Goal: Use online tool/utility: Utilize a website feature to perform a specific function

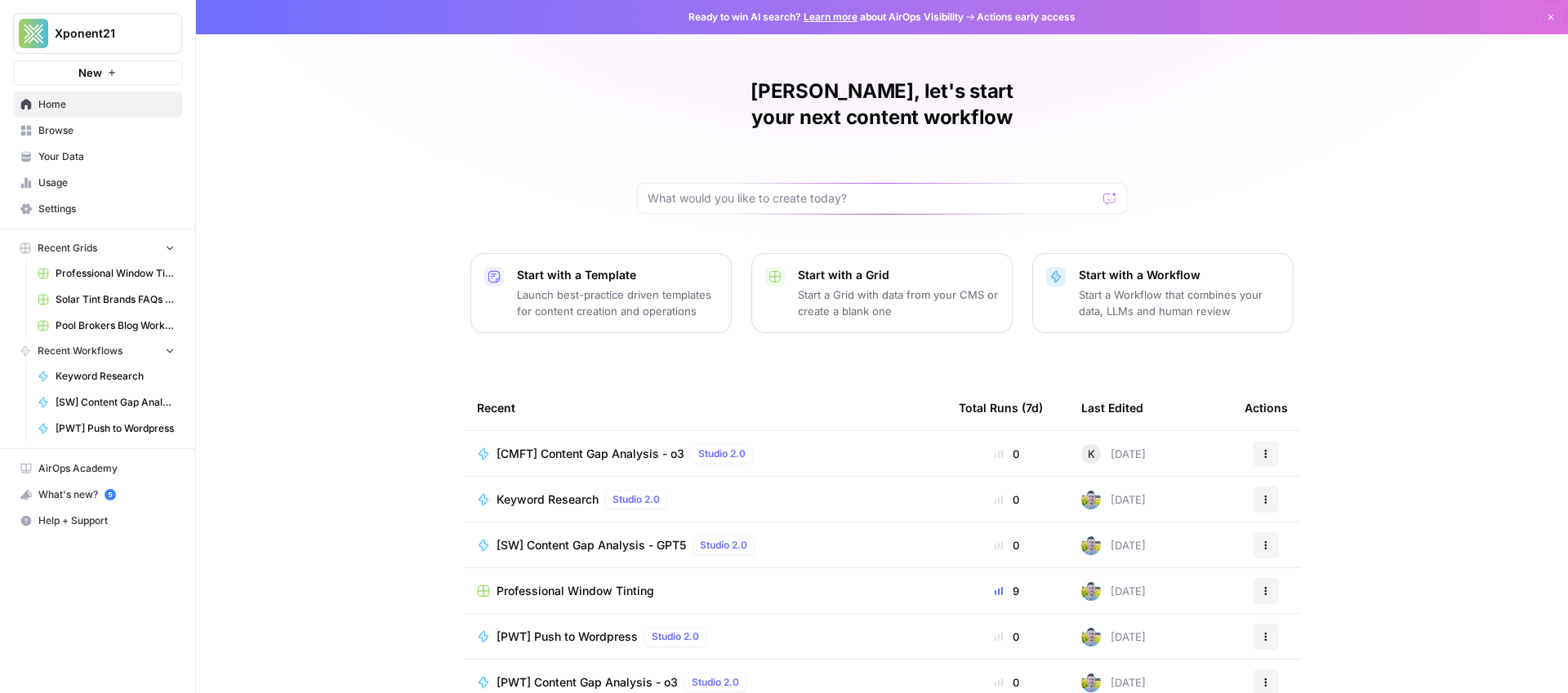
click at [58, 151] on span "Your Data" at bounding box center [106, 157] width 136 height 15
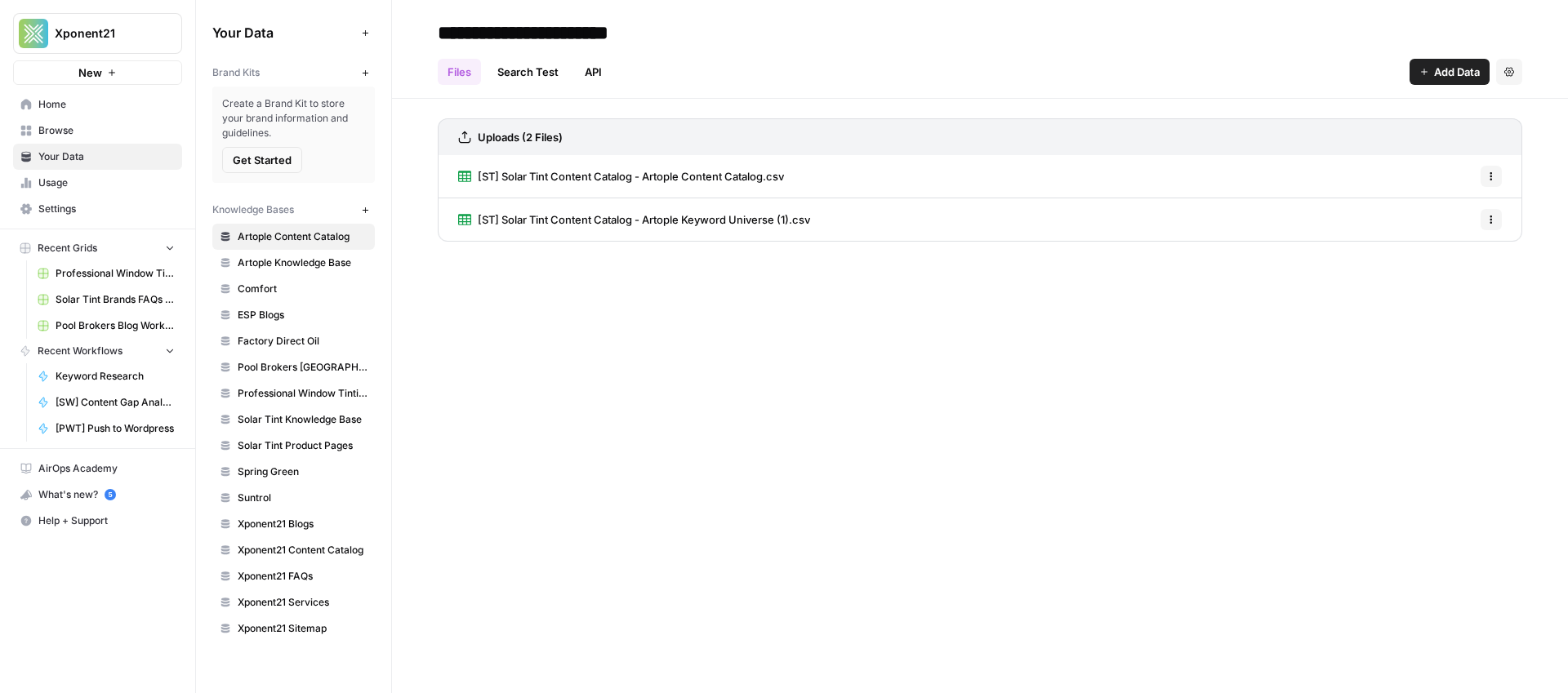
click at [59, 136] on span "Browse" at bounding box center [106, 130] width 136 height 15
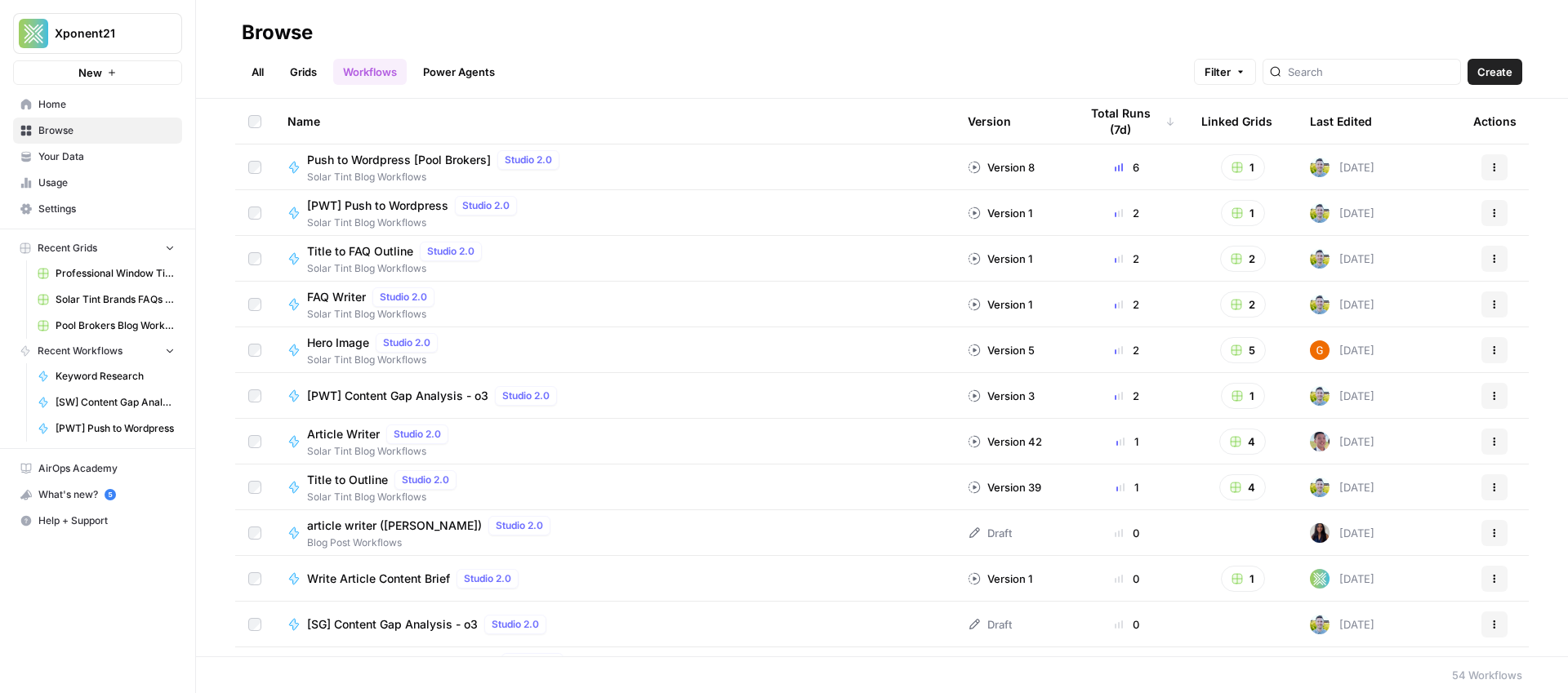
click at [1382, 86] on header "Browse All Grids Workflows Power Agents Filter Create" at bounding box center [881, 49] width 1372 height 99
click at [1375, 69] on input "search" at bounding box center [1371, 72] width 166 height 17
type input "keyword"
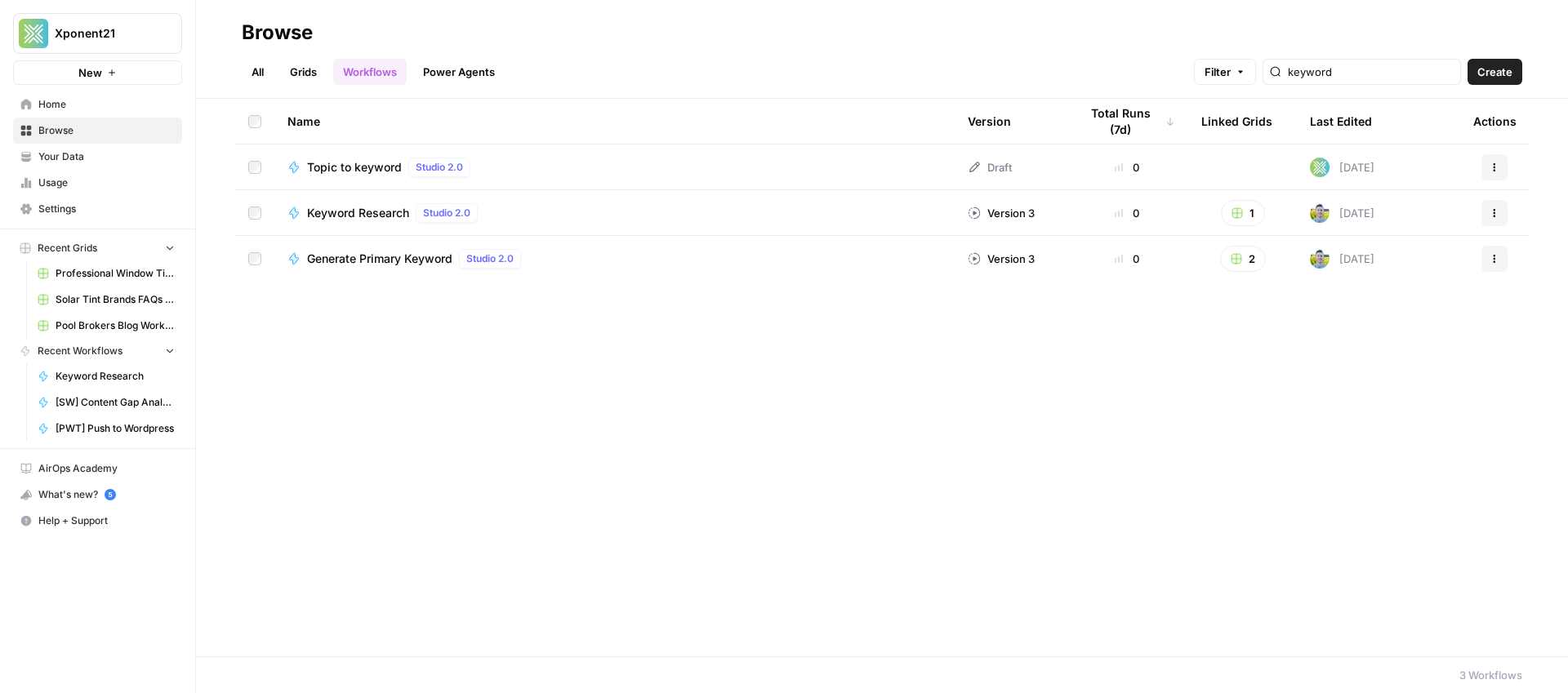
click at [335, 213] on span "Keyword Research" at bounding box center [358, 213] width 102 height 17
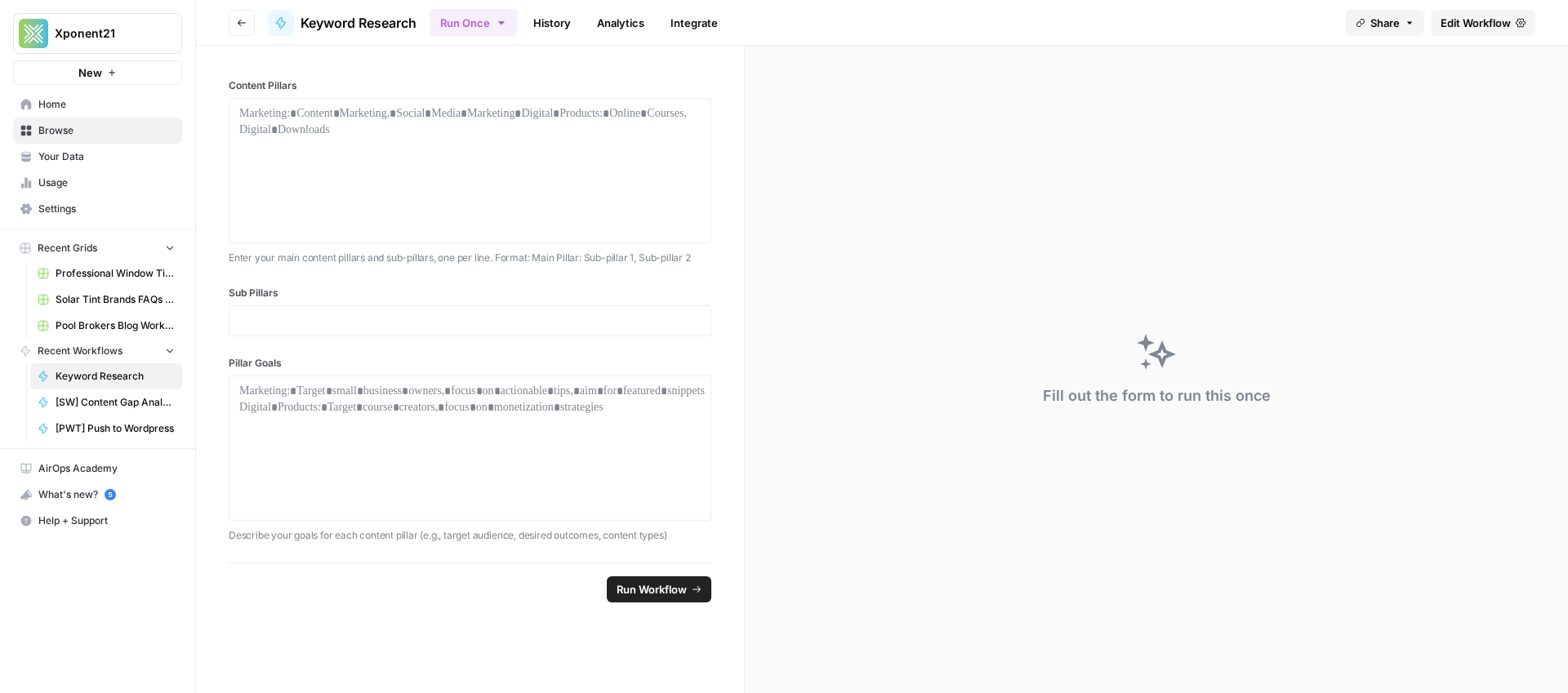
click at [1489, 35] on link "Edit Workflow" at bounding box center [1483, 23] width 105 height 26
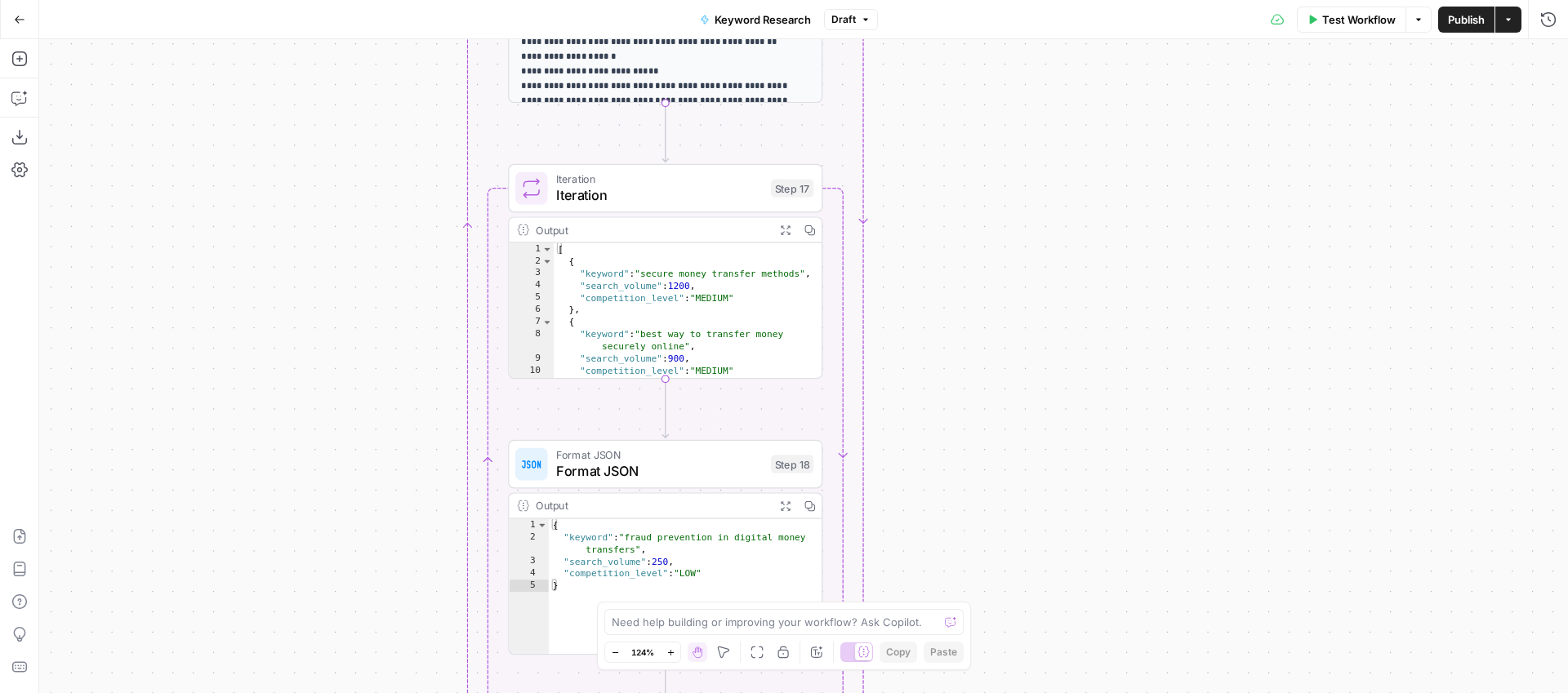
type textarea "**********"
click at [753, 327] on div "[ { "keyword" : "secure money transfer methods" , "search_volume" : 1200 , "com…" at bounding box center [687, 323] width 268 height 159
click at [692, 232] on div "Output" at bounding box center [651, 231] width 231 height 17
click at [672, 201] on span "Iteration" at bounding box center [659, 196] width 207 height 20
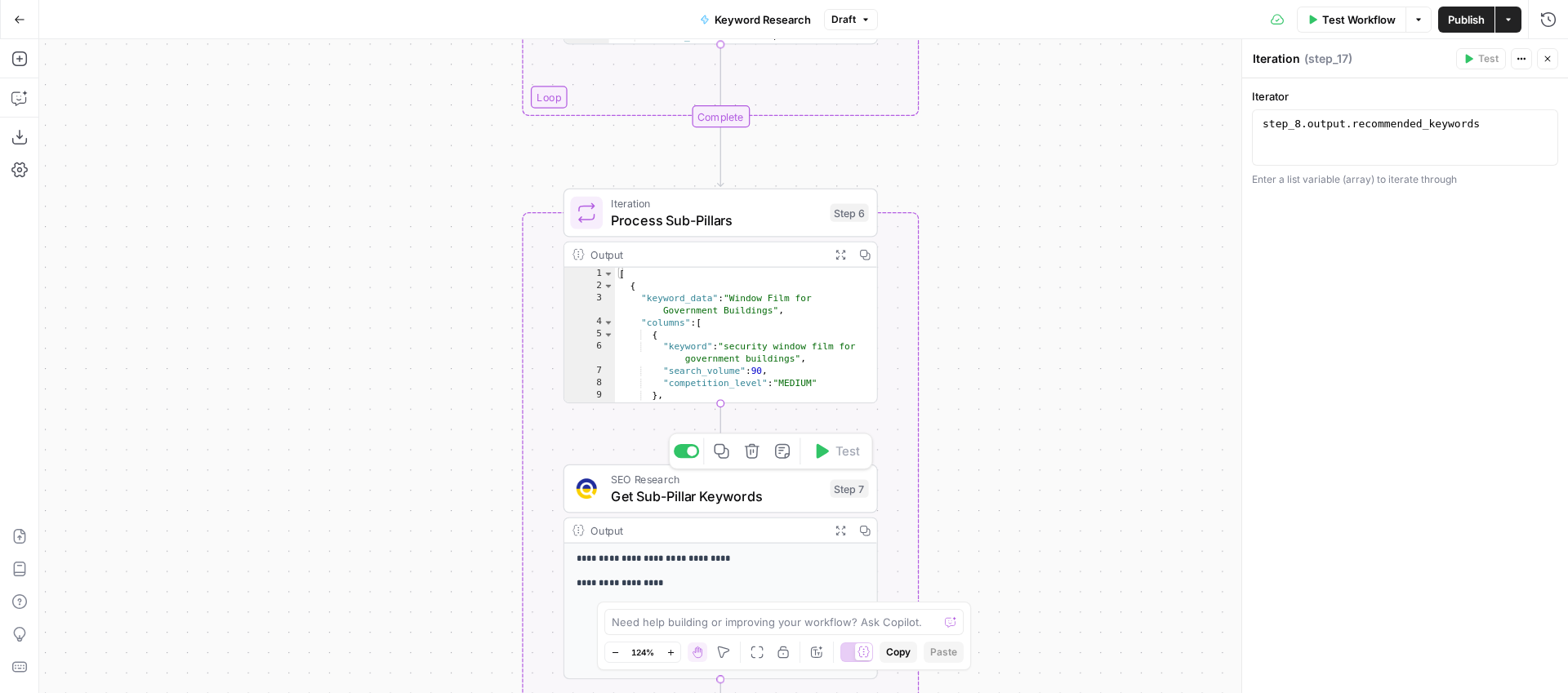
click at [758, 502] on span "Get Sub-Pillar Keywords" at bounding box center [717, 496] width 211 height 20
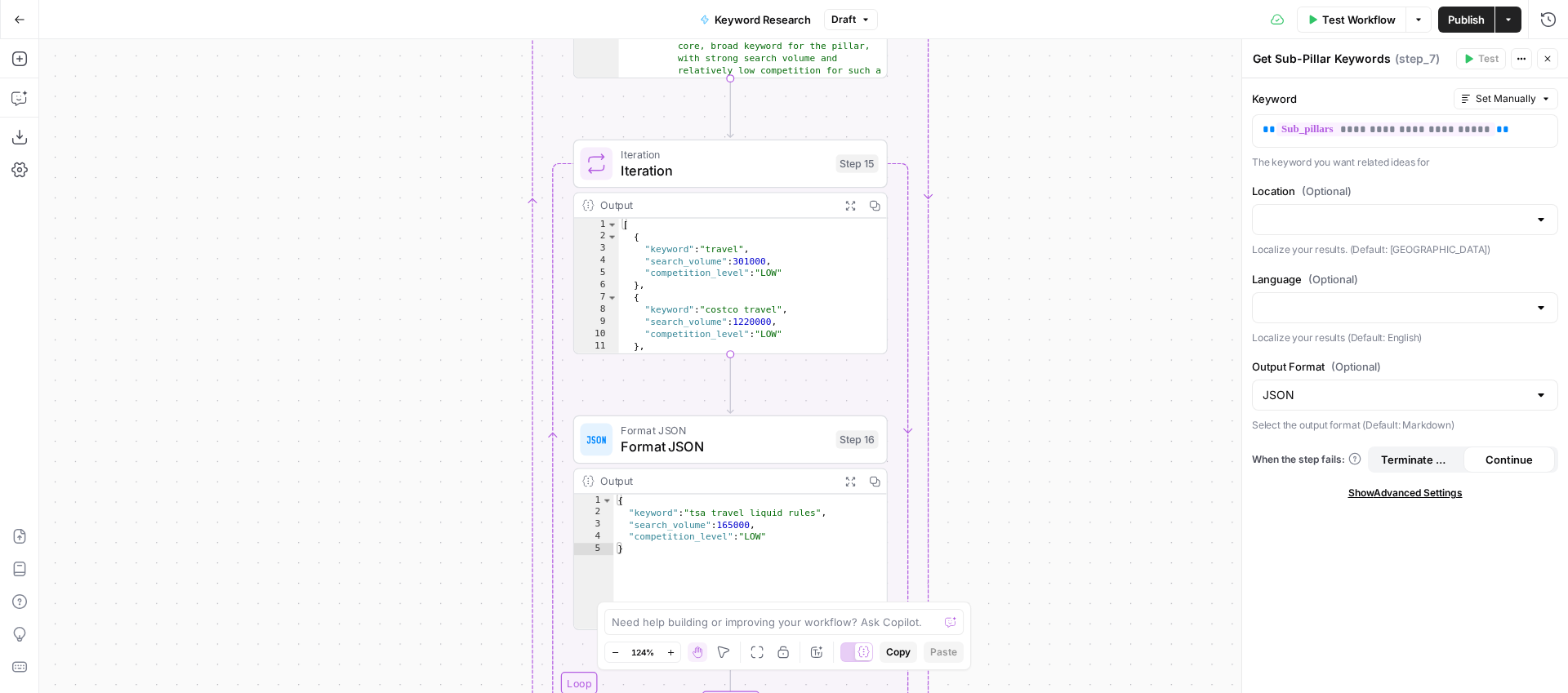
scroll to position [3, 0]
click at [24, 63] on icon "button" at bounding box center [20, 59] width 17 height 17
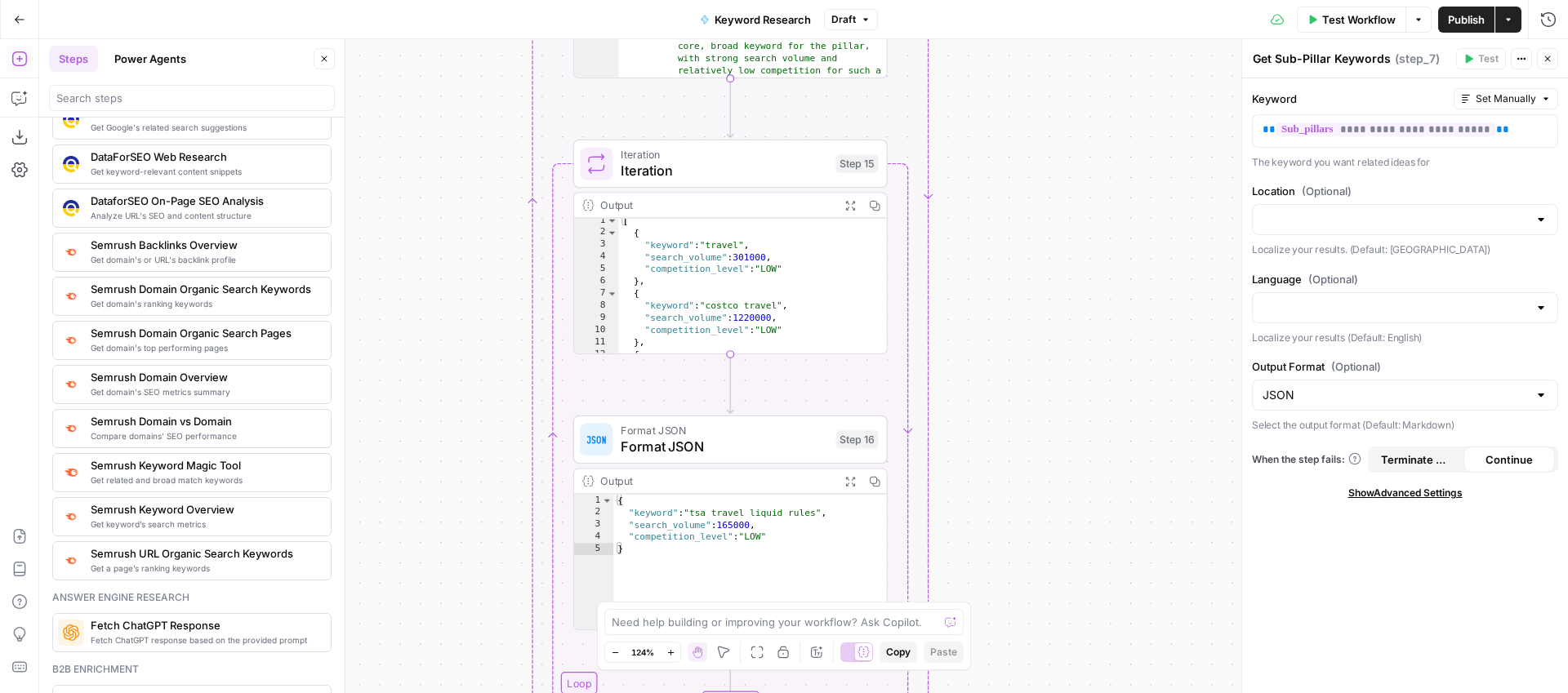
scroll to position [1740, 0]
click at [19, 28] on button "Go Back" at bounding box center [19, 19] width 29 height 29
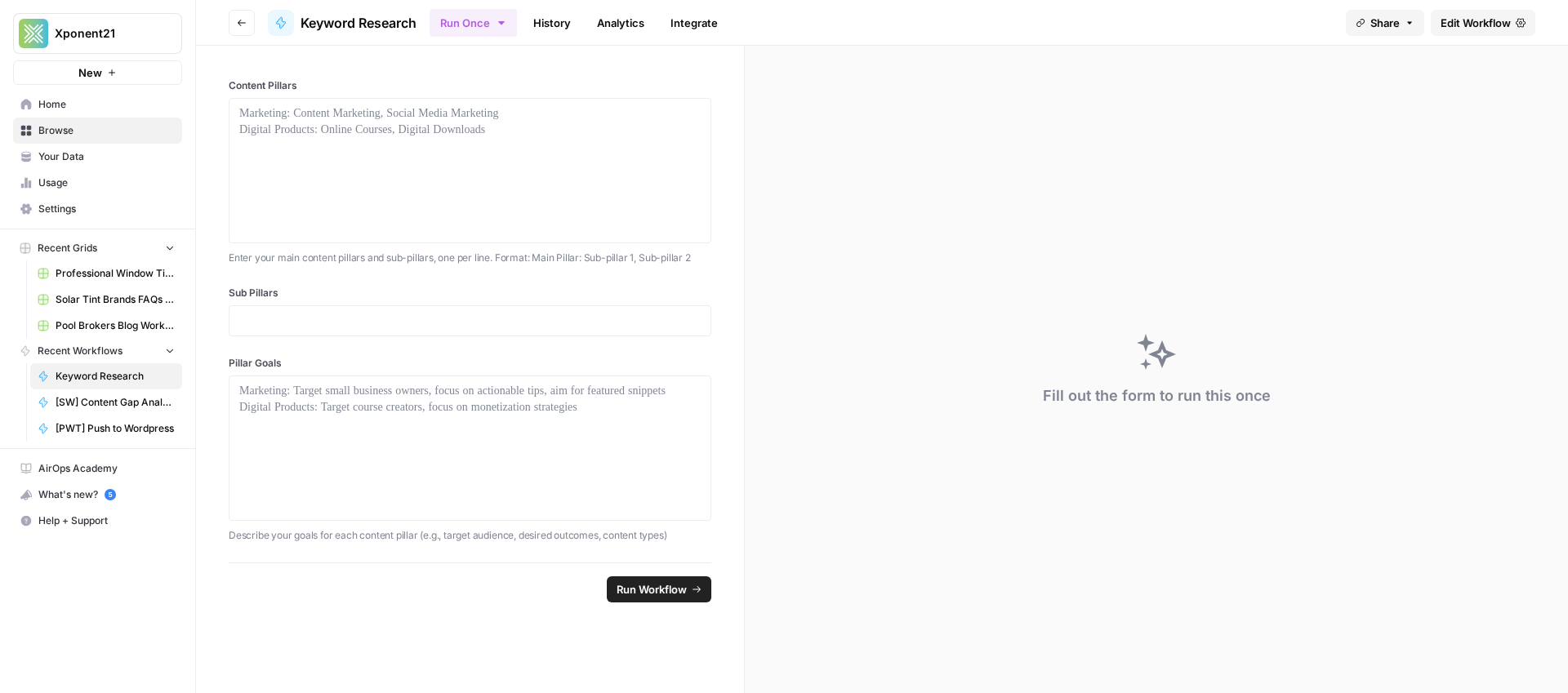
click at [918, 201] on div "Fill out the form to run this once" at bounding box center [1157, 369] width 824 height 648
click at [1466, 24] on span "Edit Workflow" at bounding box center [1476, 23] width 70 height 17
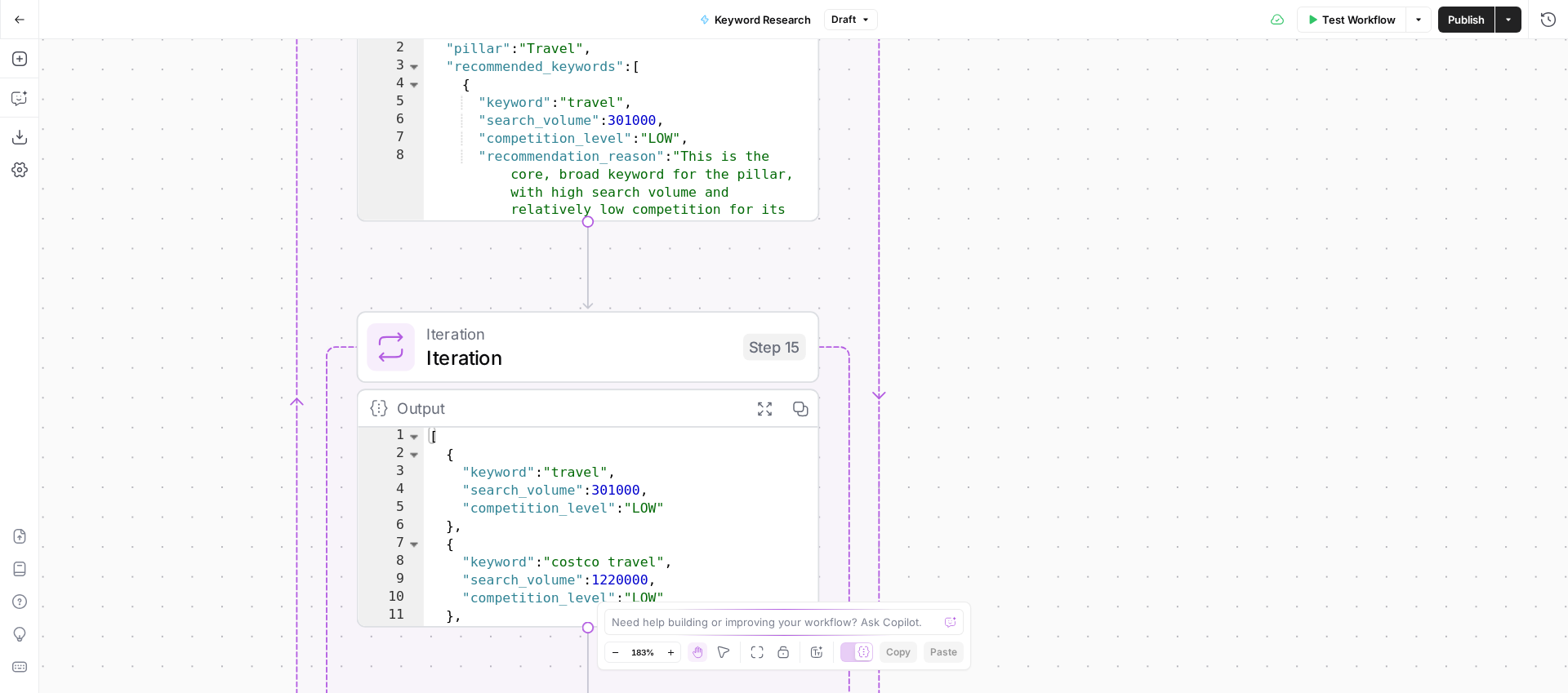
drag, startPoint x: 1042, startPoint y: 131, endPoint x: 1039, endPoint y: 452, distance: 321.0
click at [1037, 450] on div "Workflow Set Inputs Inputs Run Code · Python Parse Content Pillars Step 1 Outpu…" at bounding box center [804, 366] width 1530 height 654
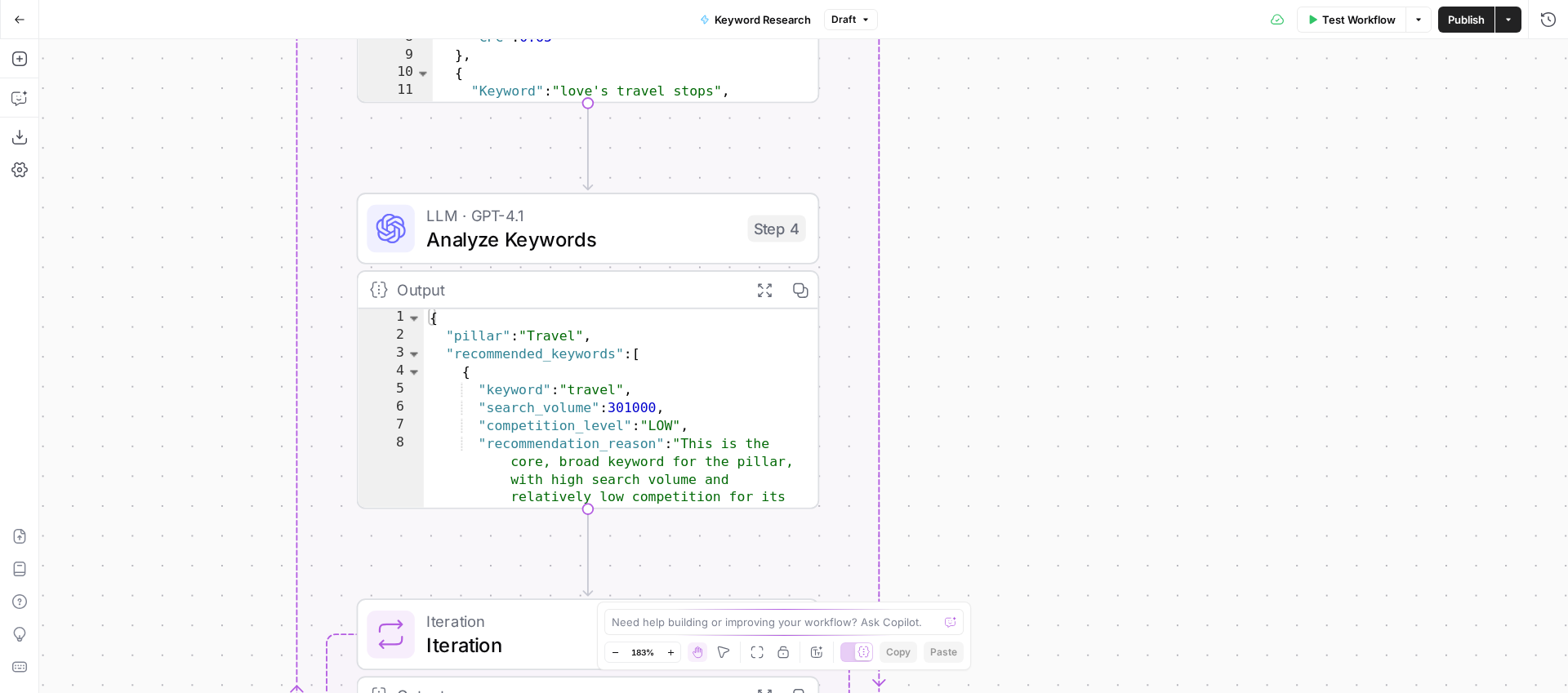
drag, startPoint x: 1028, startPoint y: 323, endPoint x: 1024, endPoint y: 716, distance: 393.0
click at [1024, 692] on html "Xponent21 New Home Browse Your Data Usage Settings Recent Grids Professional Wi…" at bounding box center [784, 346] width 1568 height 693
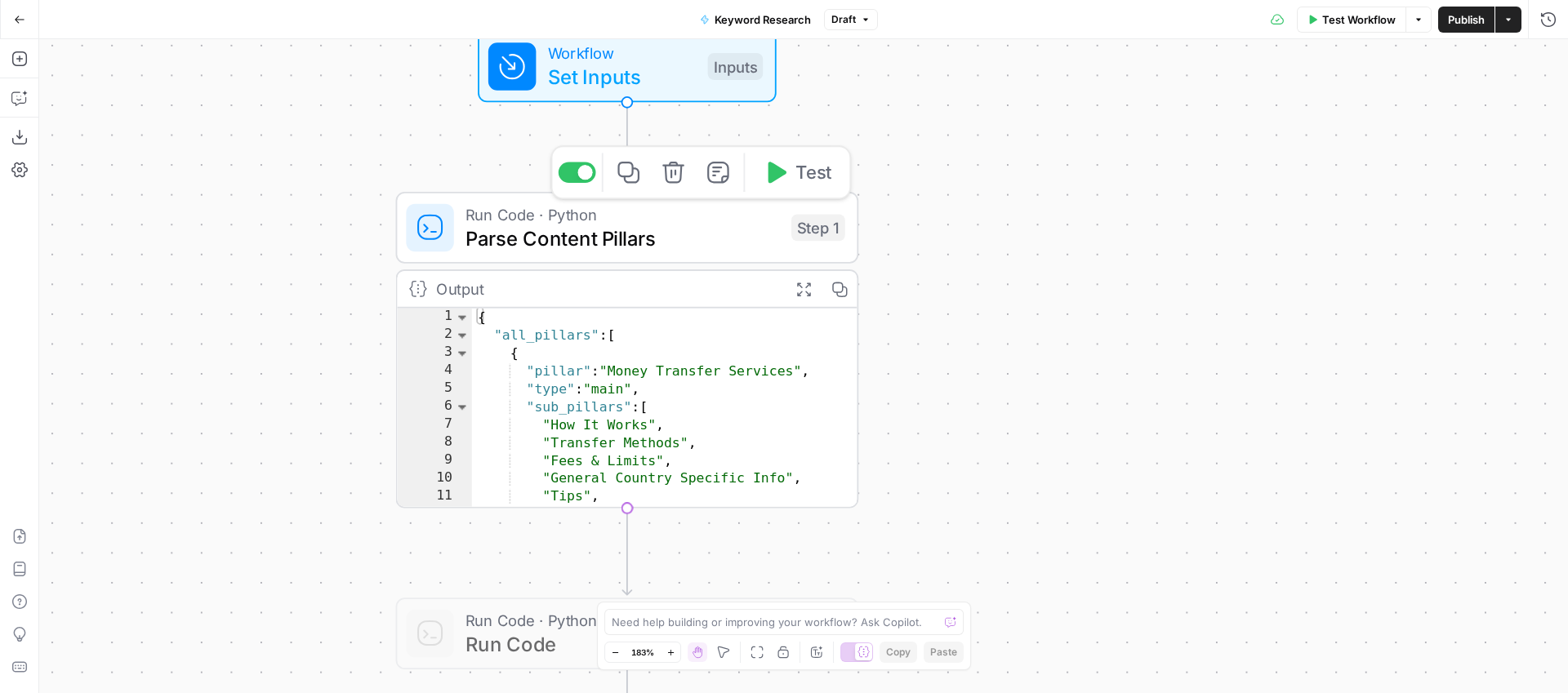
click at [731, 249] on span "Parse Content Pillars" at bounding box center [622, 238] width 314 height 30
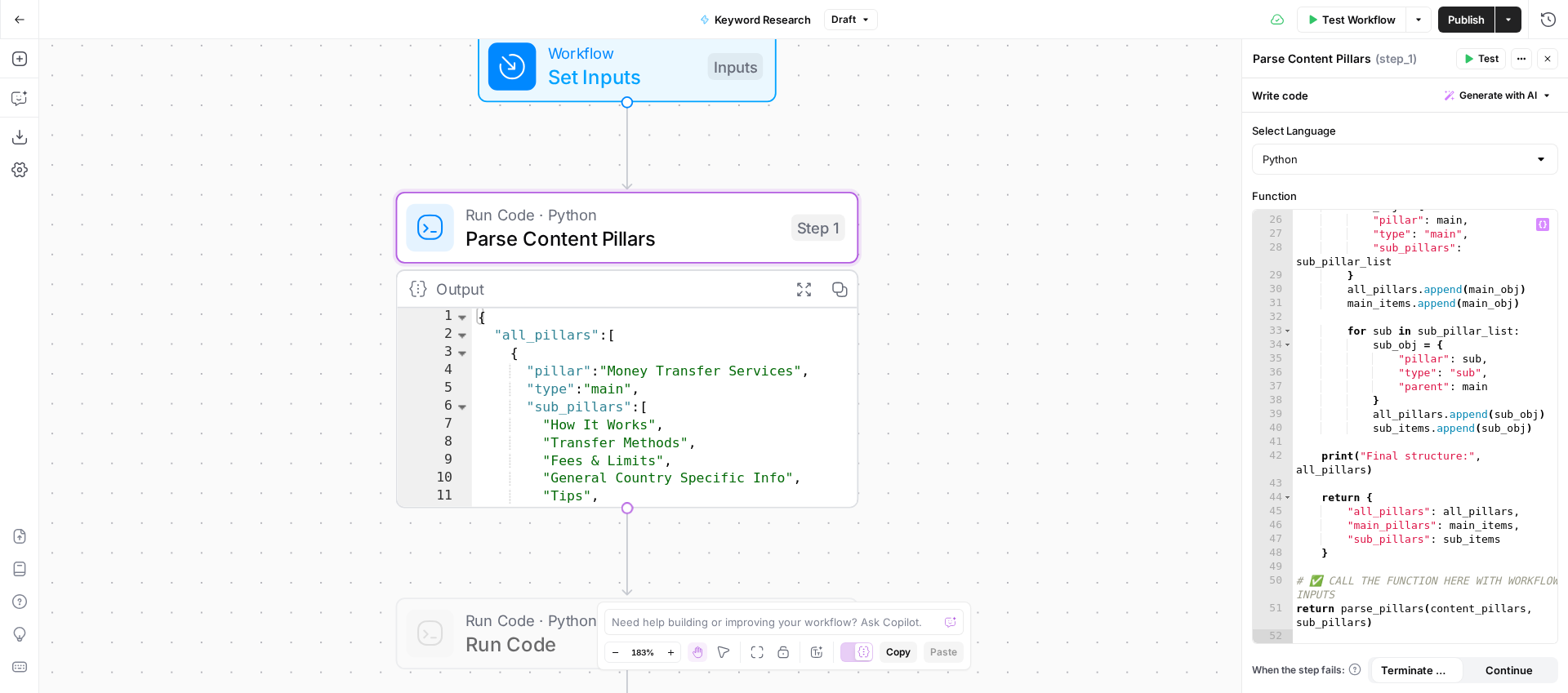
scroll to position [524, 0]
click at [1070, 261] on div "Workflow Set Inputs Inputs Run Code · Python Parse Content Pillars Step 1 Outpu…" at bounding box center [804, 366] width 1530 height 654
